Goal: Browse casually

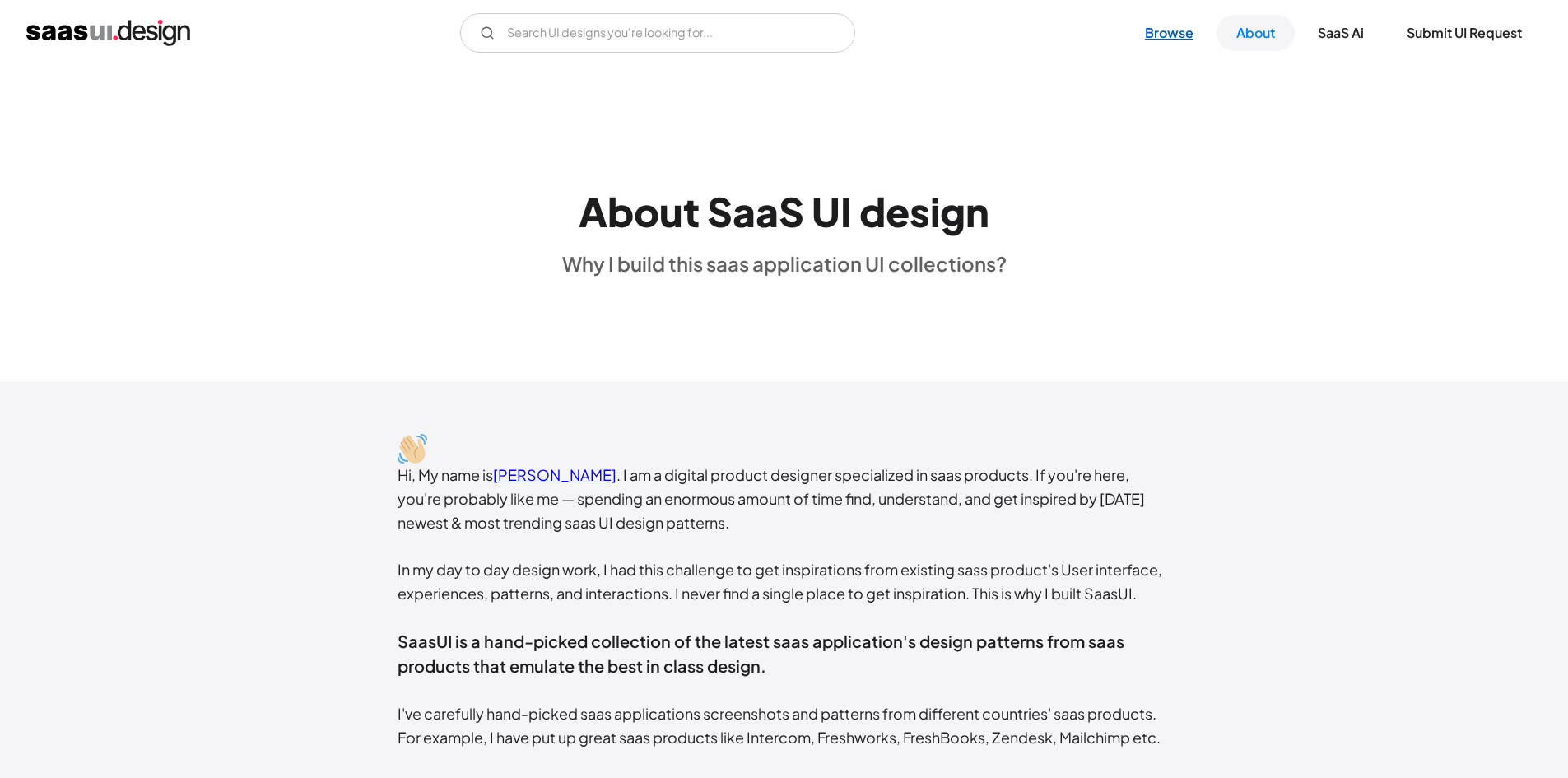
click at [1179, 39] on link "Browse" at bounding box center [1169, 33] width 88 height 36
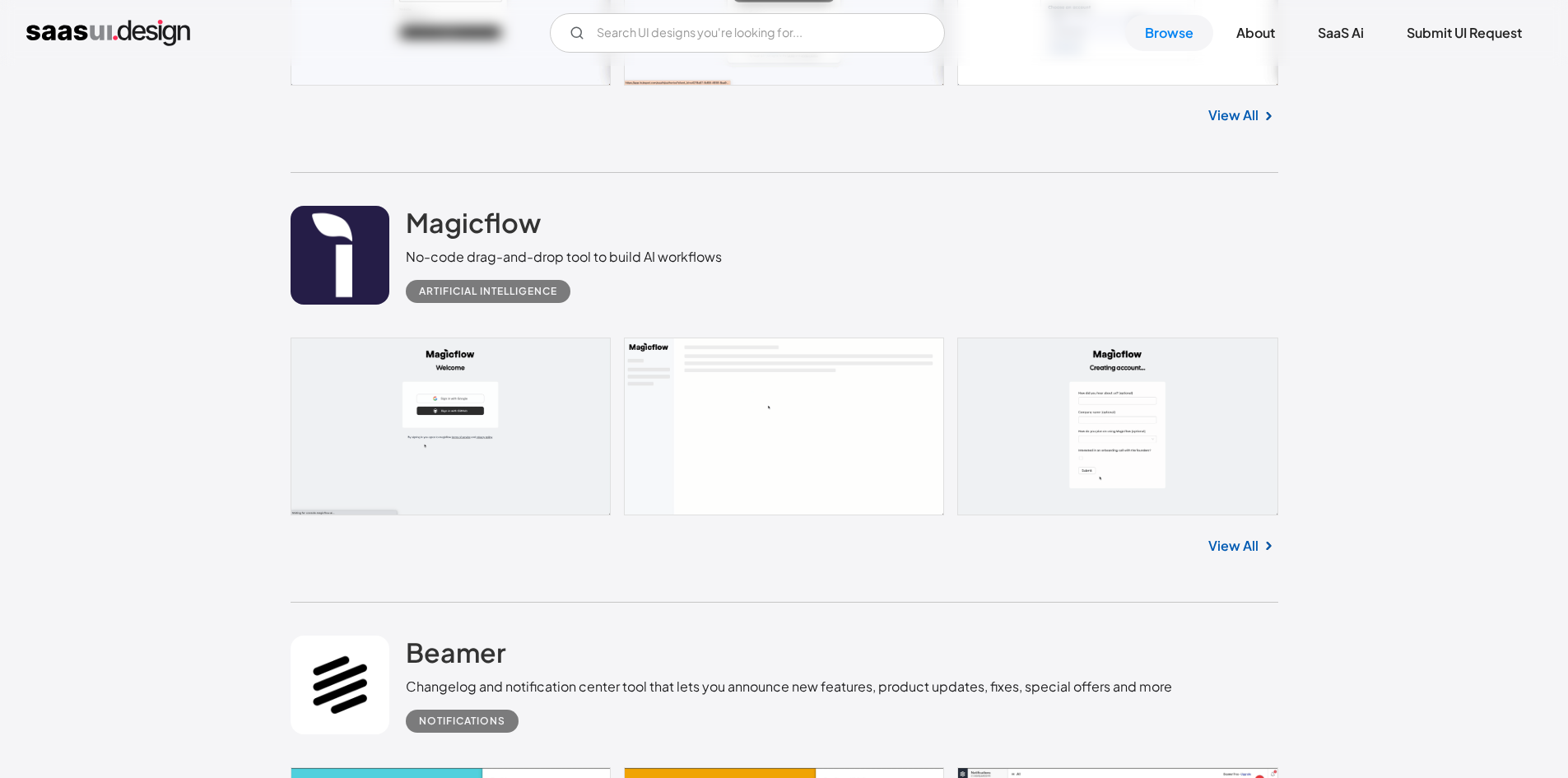
scroll to position [2059, 0]
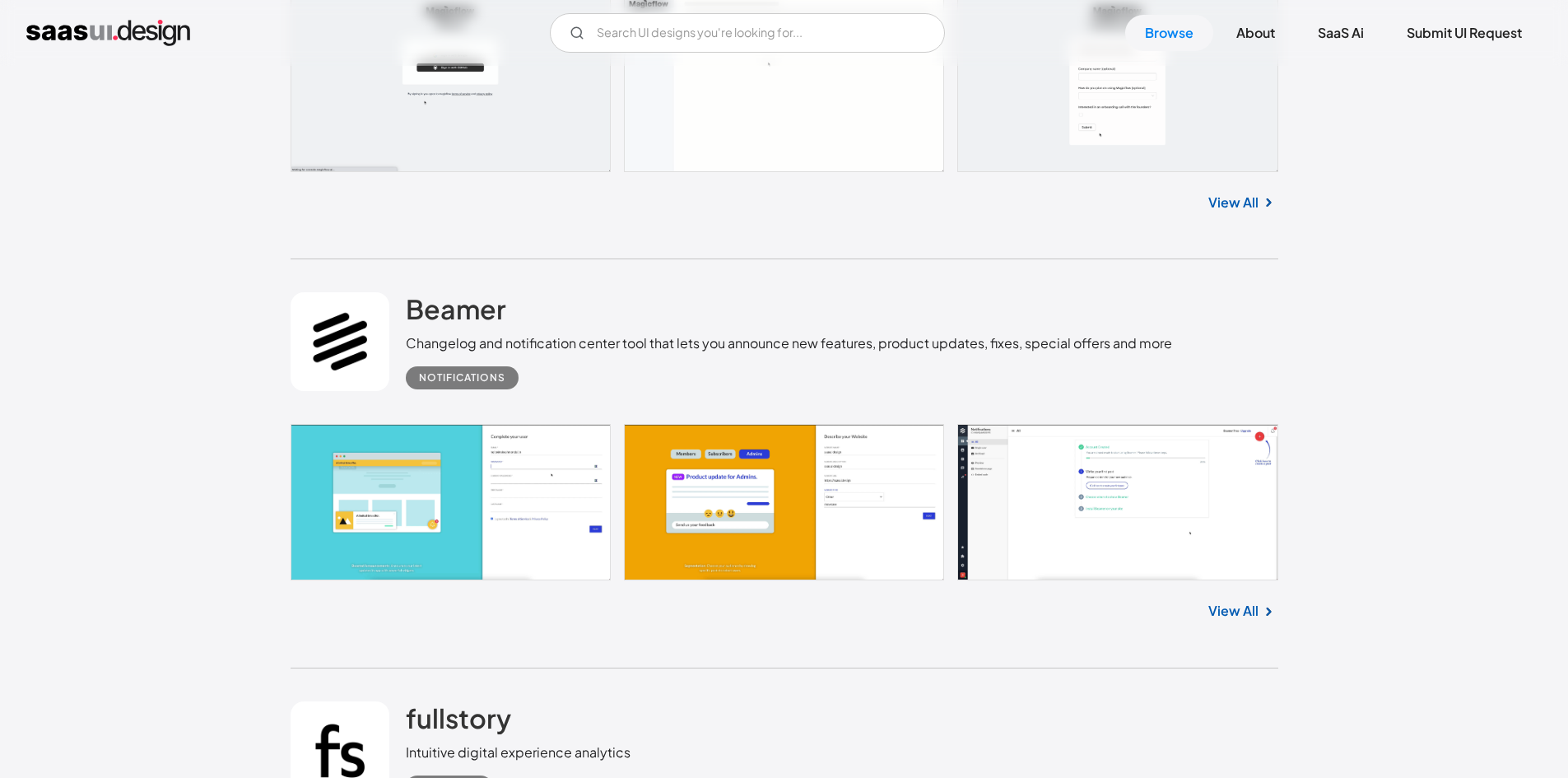
click at [411, 498] on link at bounding box center [784, 502] width 988 height 156
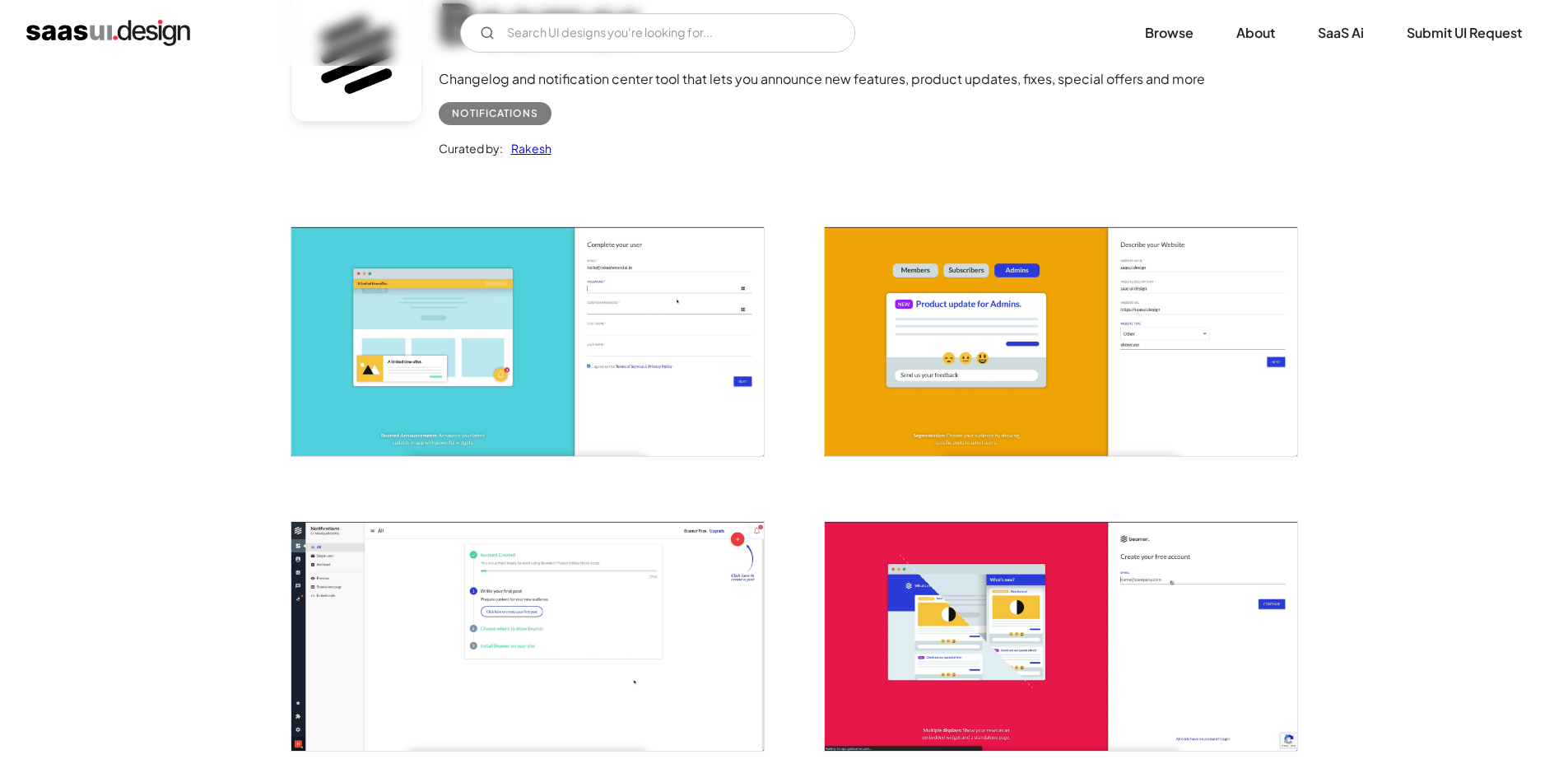
scroll to position [494, 0]
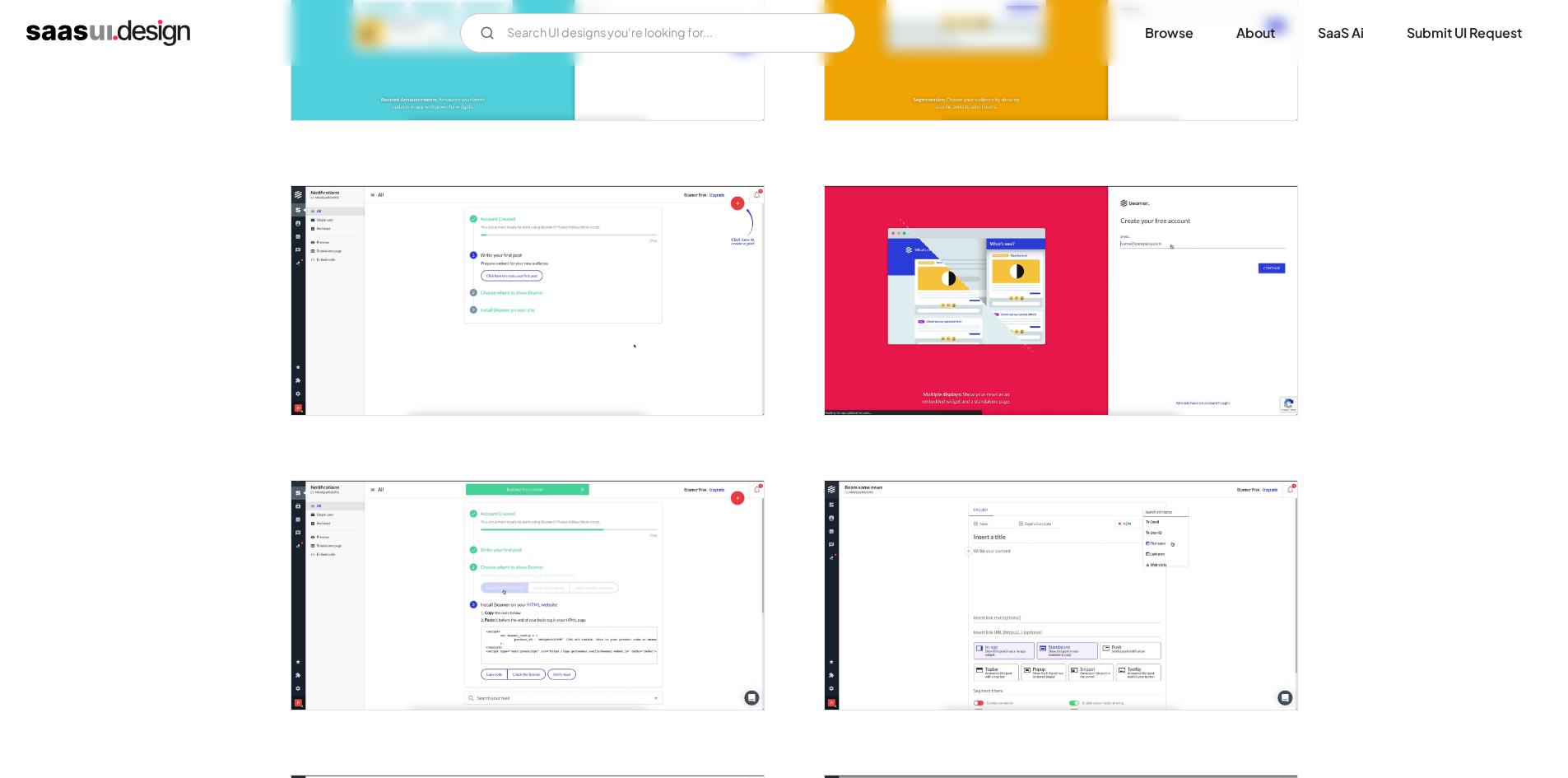
click at [488, 603] on img "open lightbox" at bounding box center [527, 595] width 473 height 229
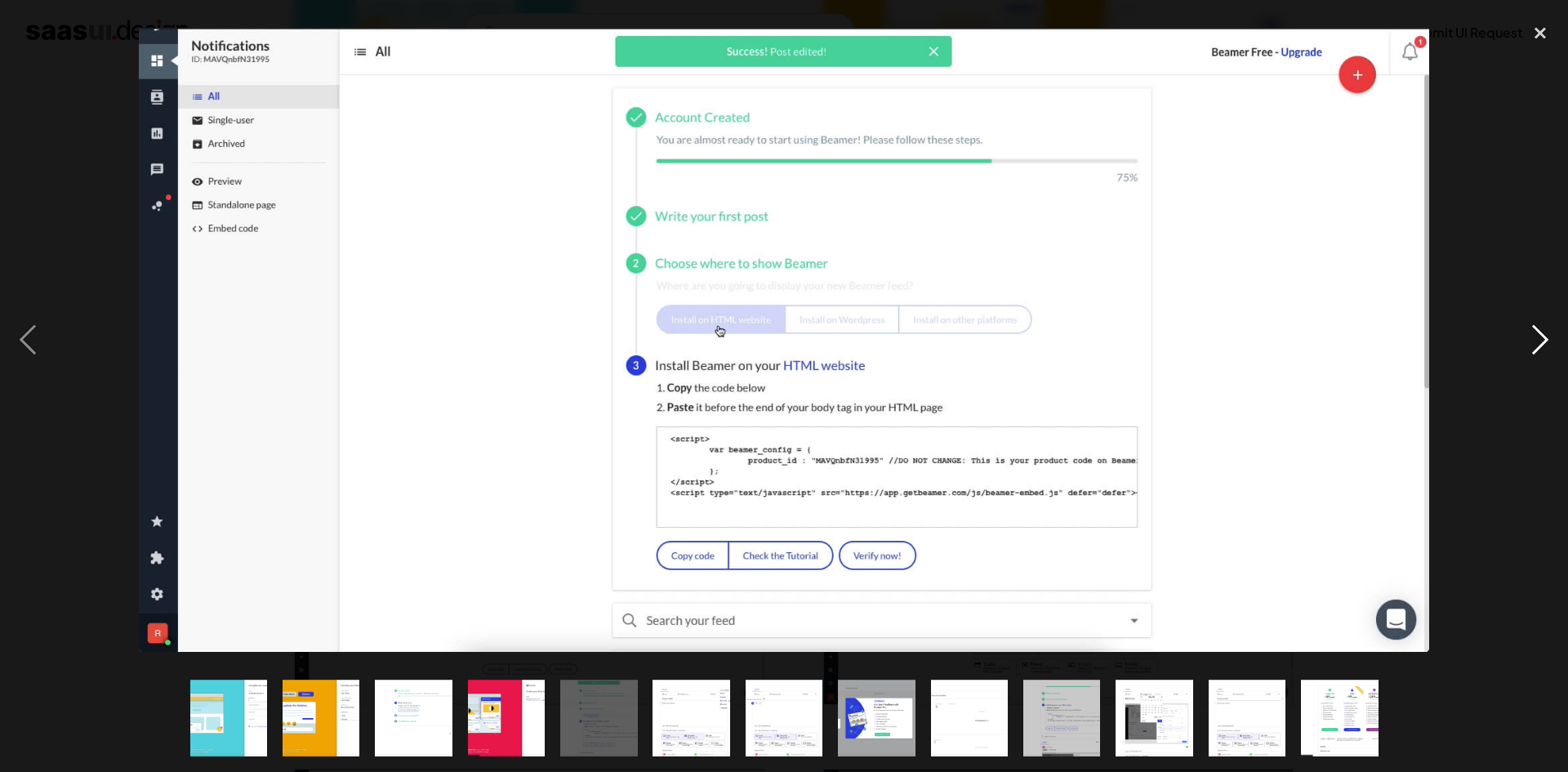
click at [1539, 332] on div "next image" at bounding box center [1540, 340] width 55 height 649
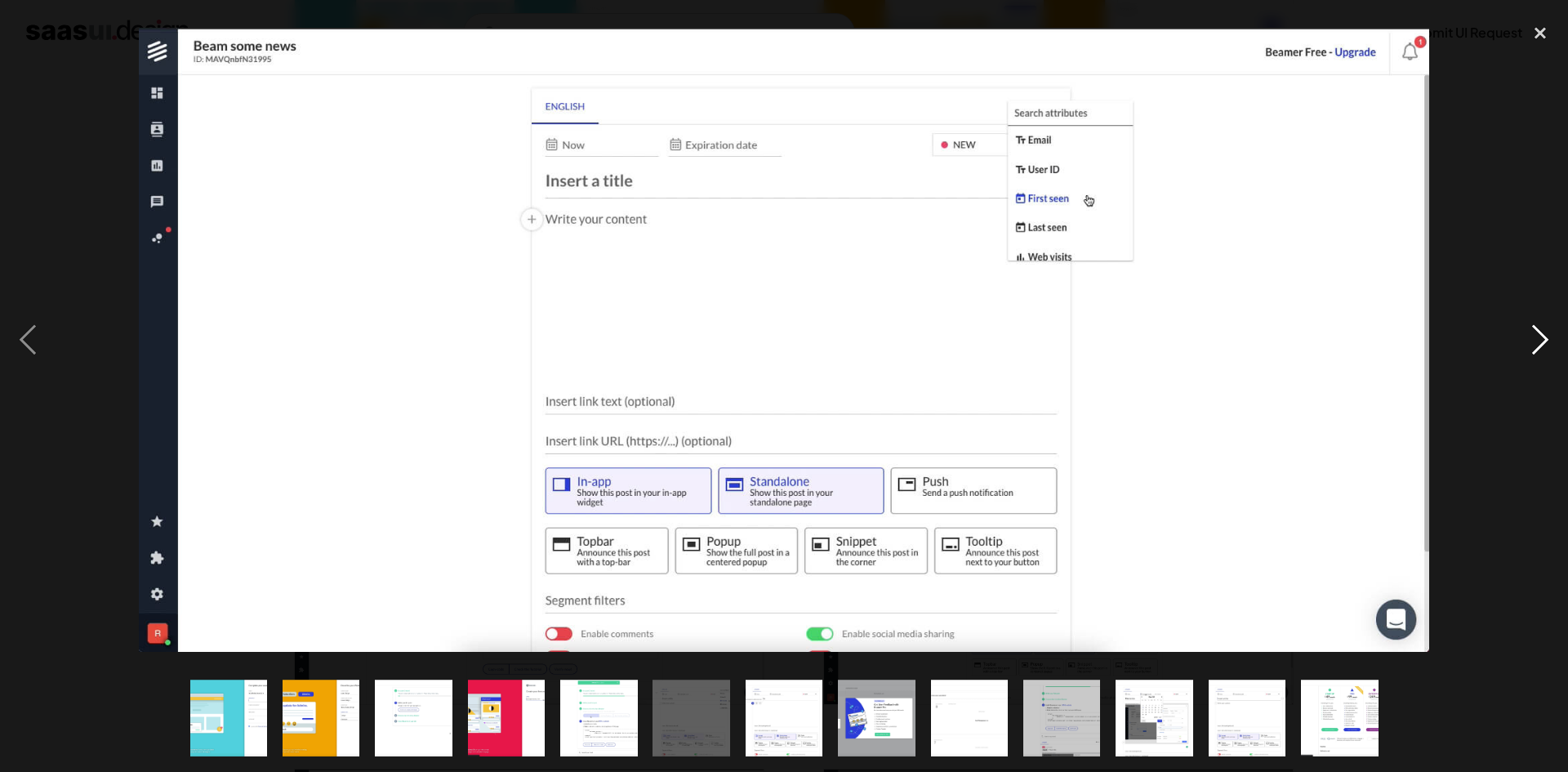
click at [1538, 337] on div "next image" at bounding box center [1540, 340] width 55 height 649
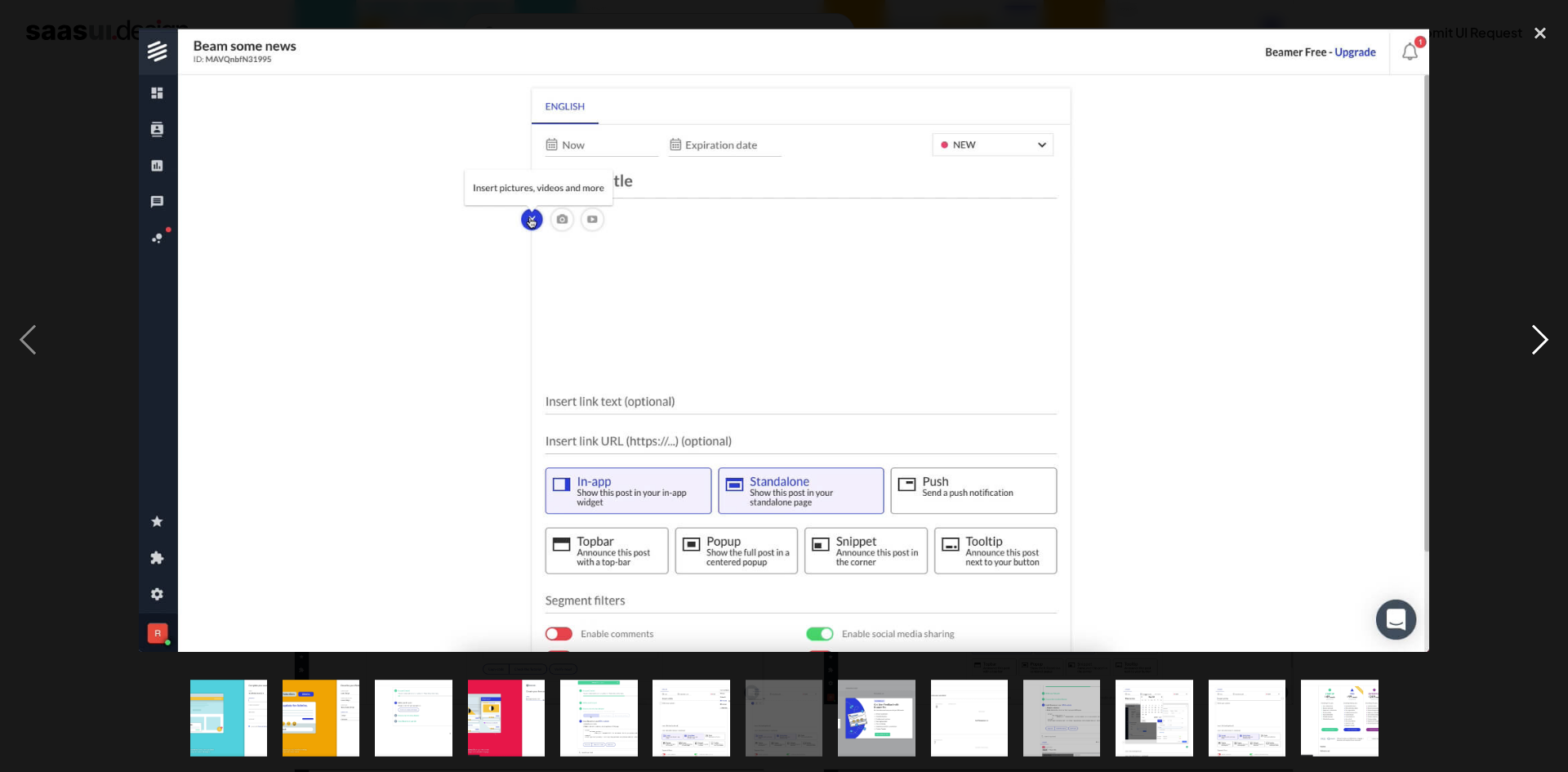
click at [1538, 337] on div "next image" at bounding box center [1540, 340] width 55 height 649
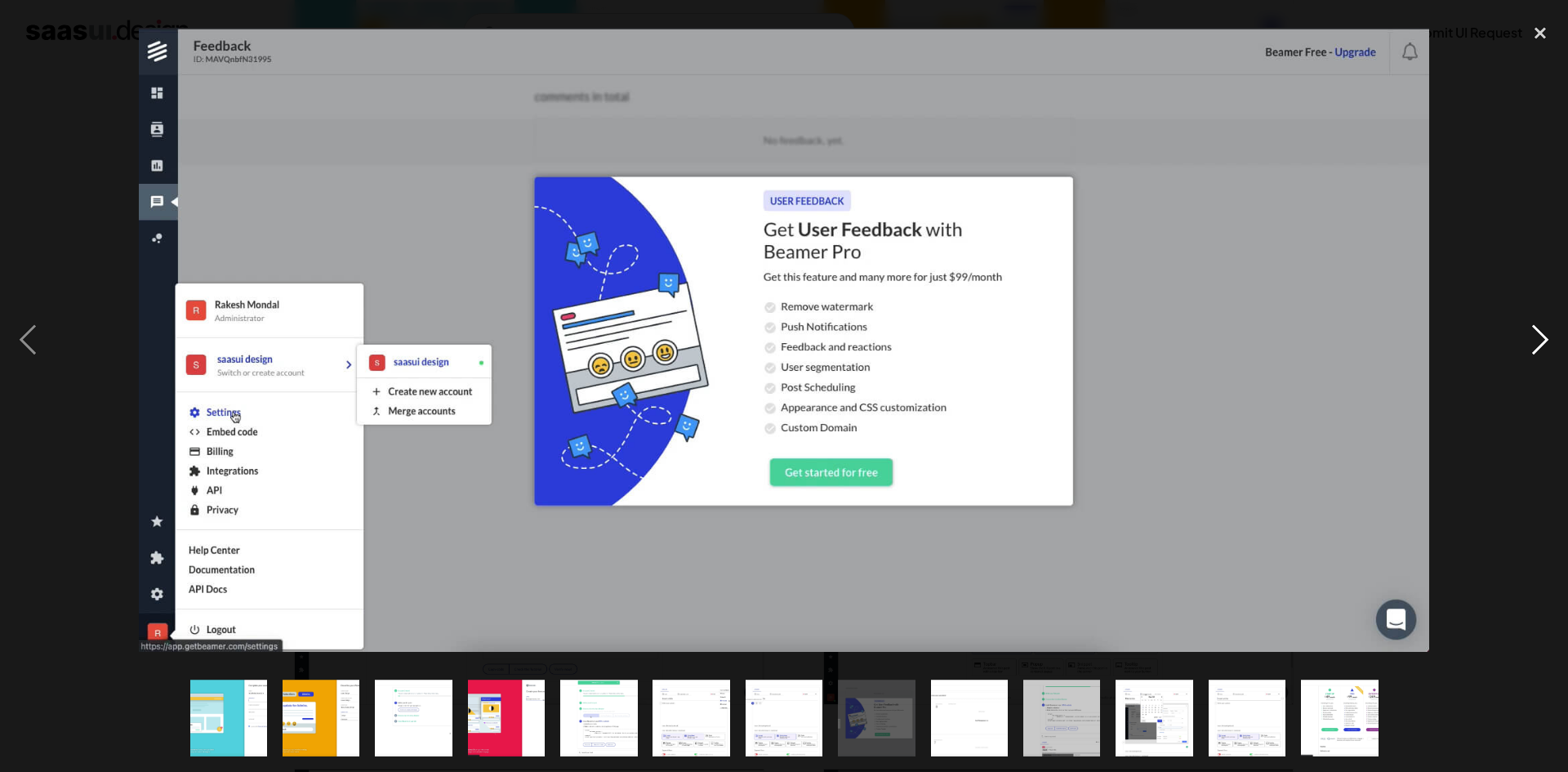
click at [1538, 337] on div "next image" at bounding box center [1540, 340] width 55 height 649
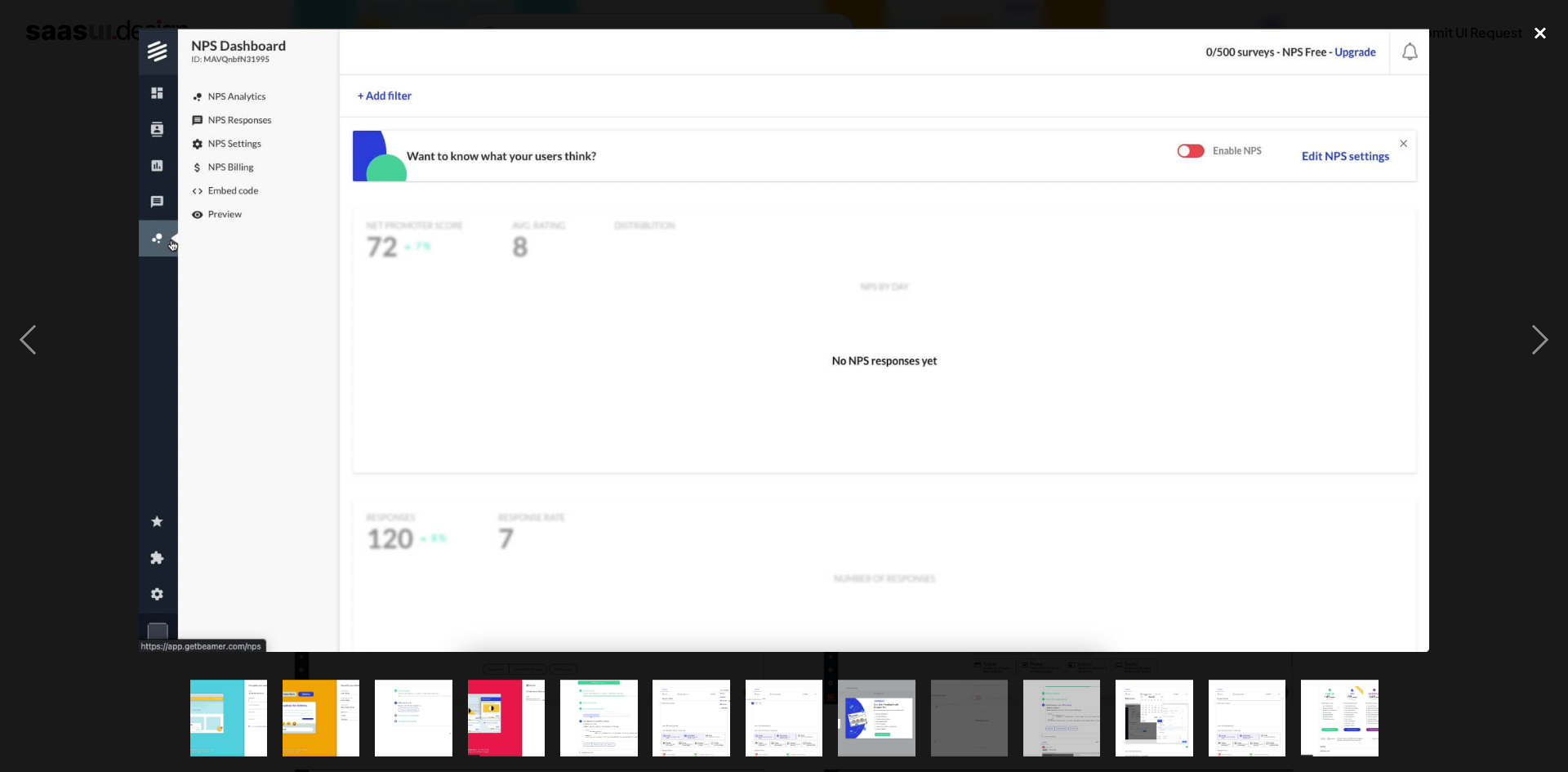
click at [1540, 36] on div "close lightbox" at bounding box center [1540, 34] width 55 height 35
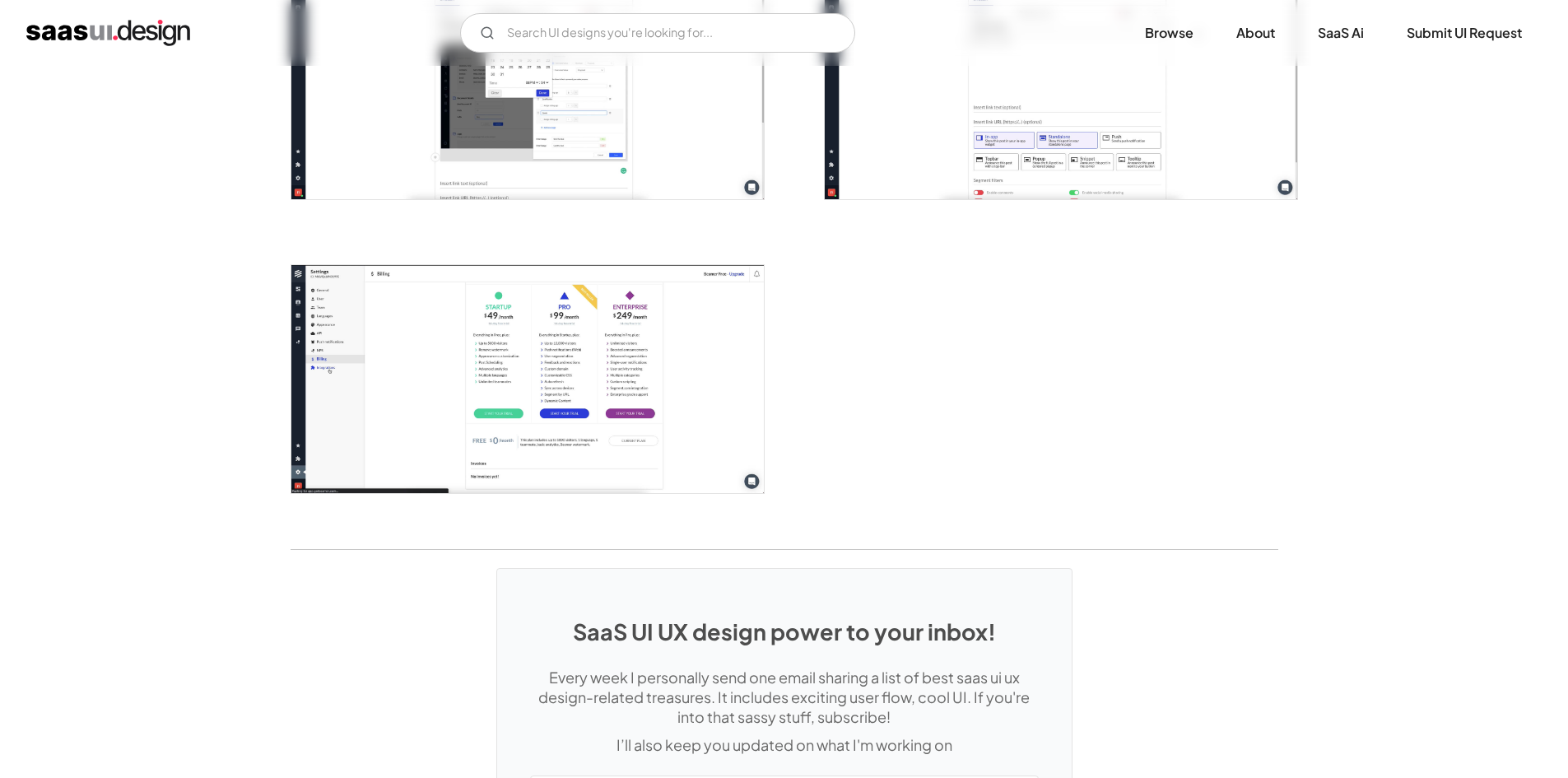
scroll to position [1872, 0]
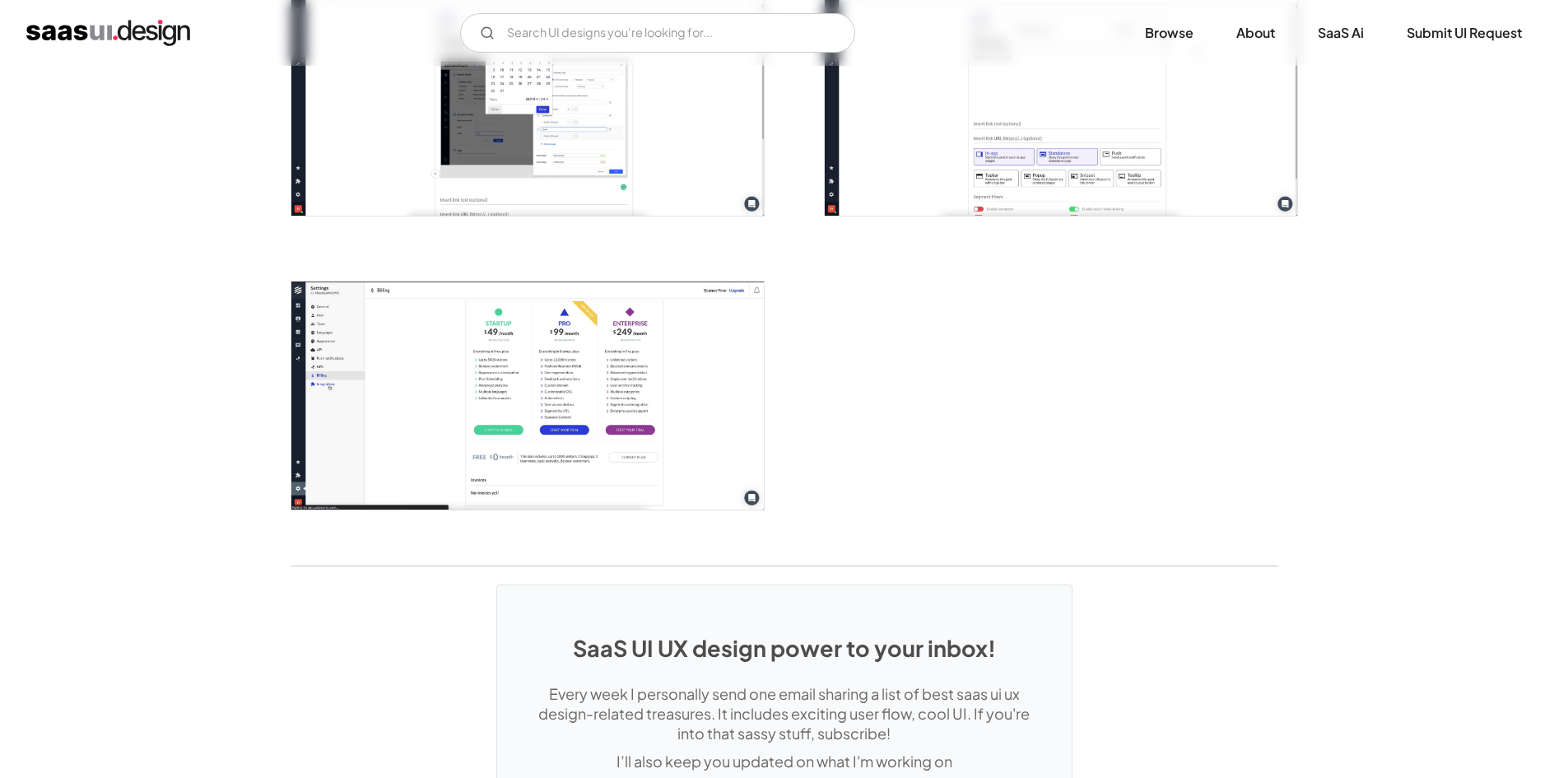
click at [613, 411] on img "open lightbox" at bounding box center [527, 395] width 473 height 229
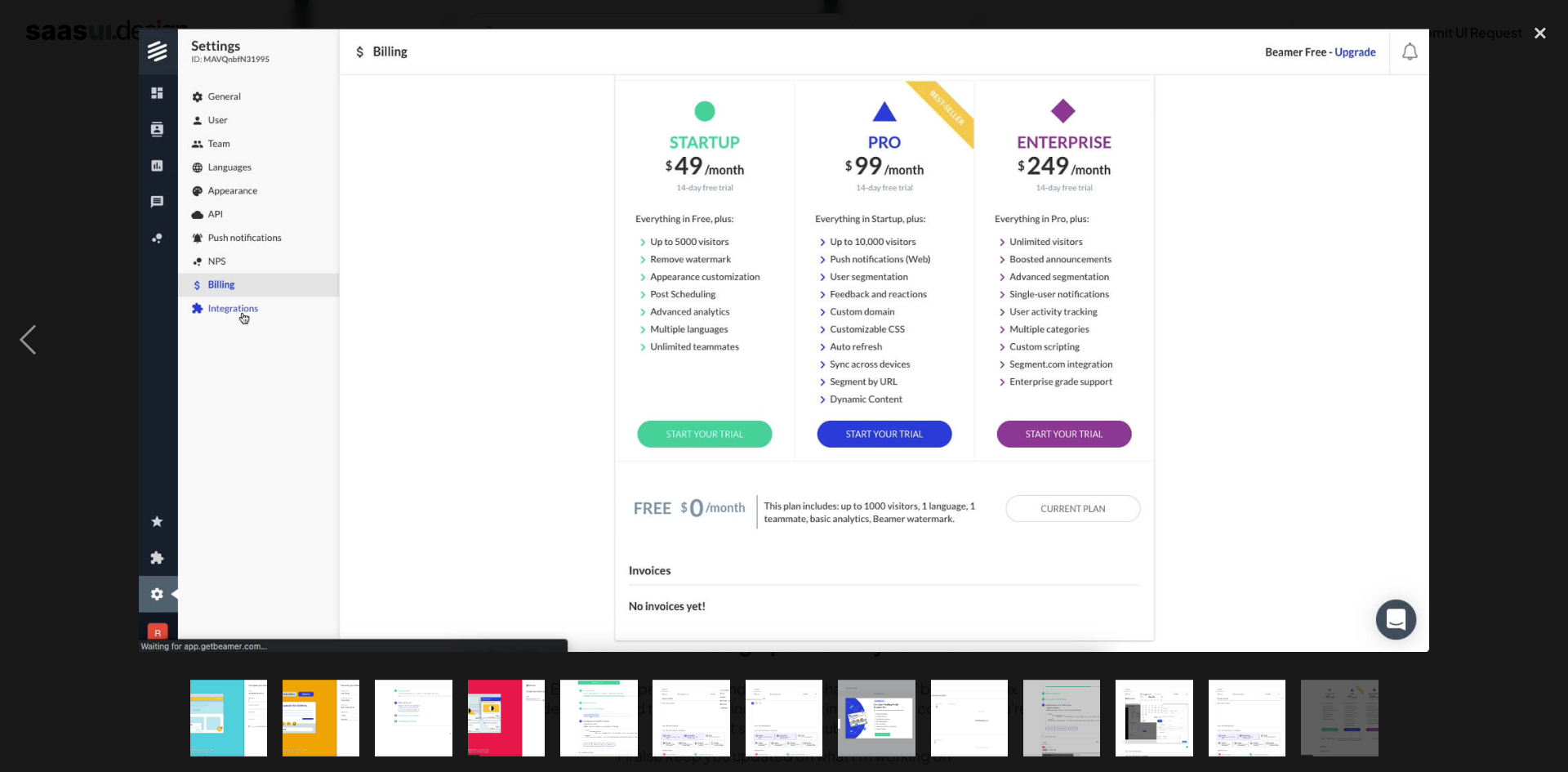
click at [1494, 260] on div at bounding box center [784, 340] width 1568 height 649
